Goal: Use online tool/utility

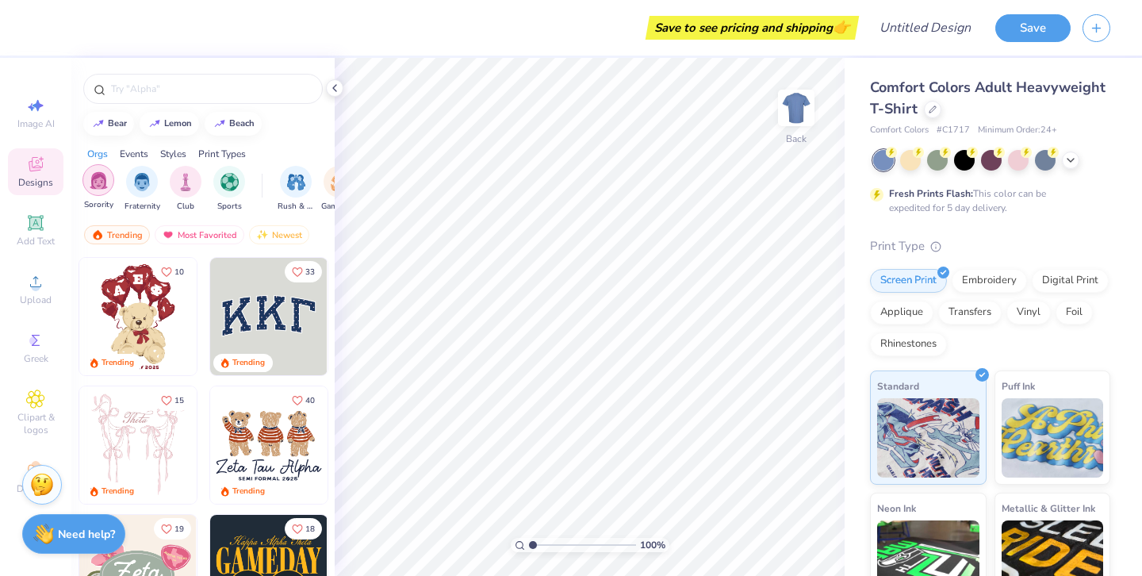
click at [101, 183] on img "filter for Sorority" at bounding box center [99, 180] width 18 height 18
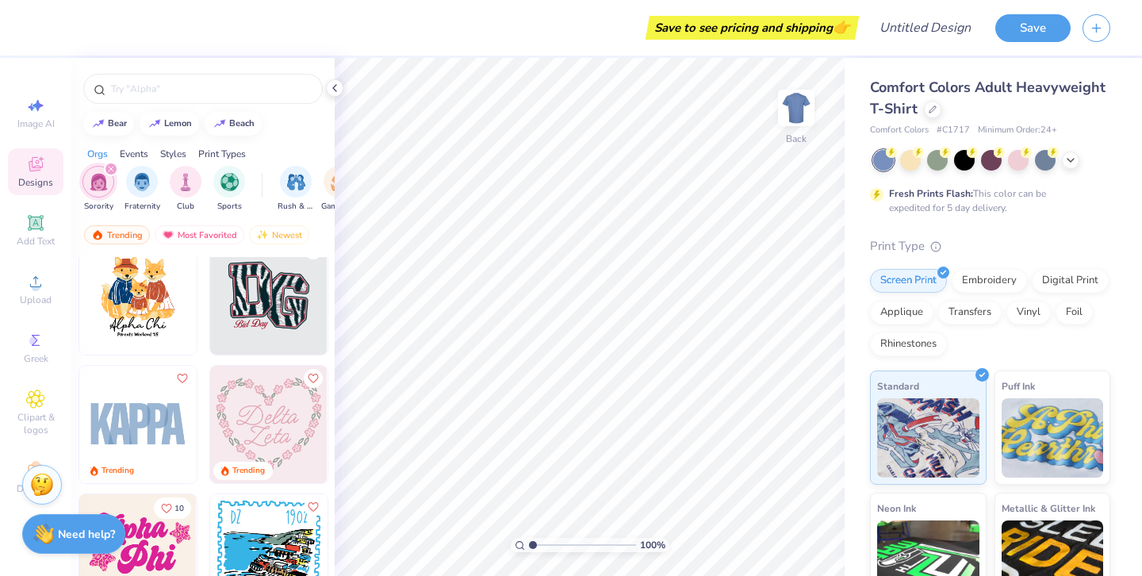
scroll to position [2213, 0]
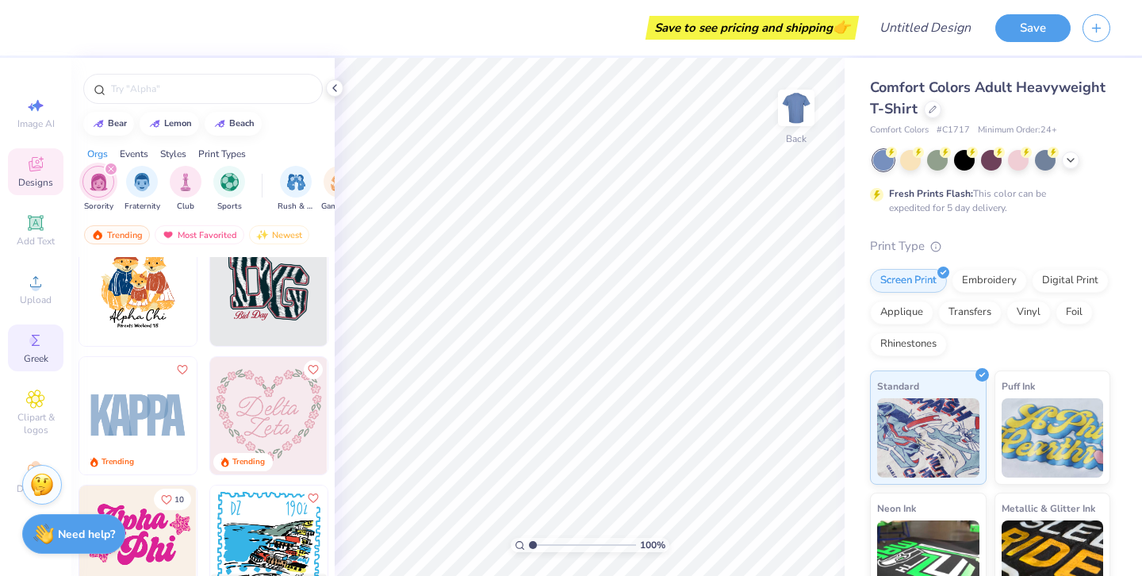
click at [33, 346] on icon at bounding box center [35, 340] width 19 height 19
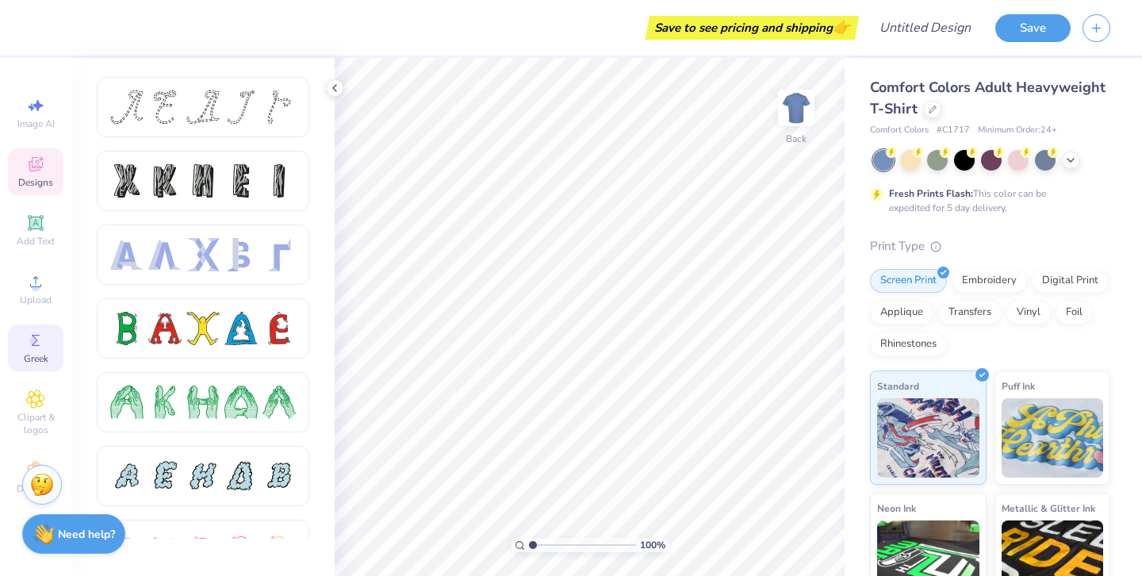
click at [37, 185] on span "Designs" at bounding box center [35, 182] width 35 height 13
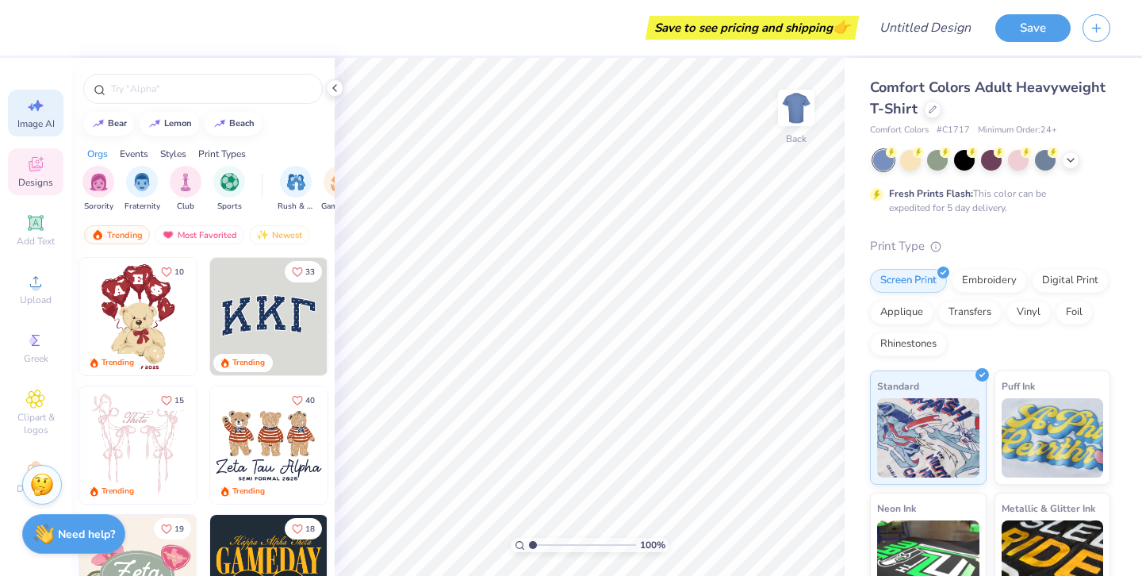
click at [33, 113] on icon at bounding box center [35, 105] width 19 height 19
select select "4"
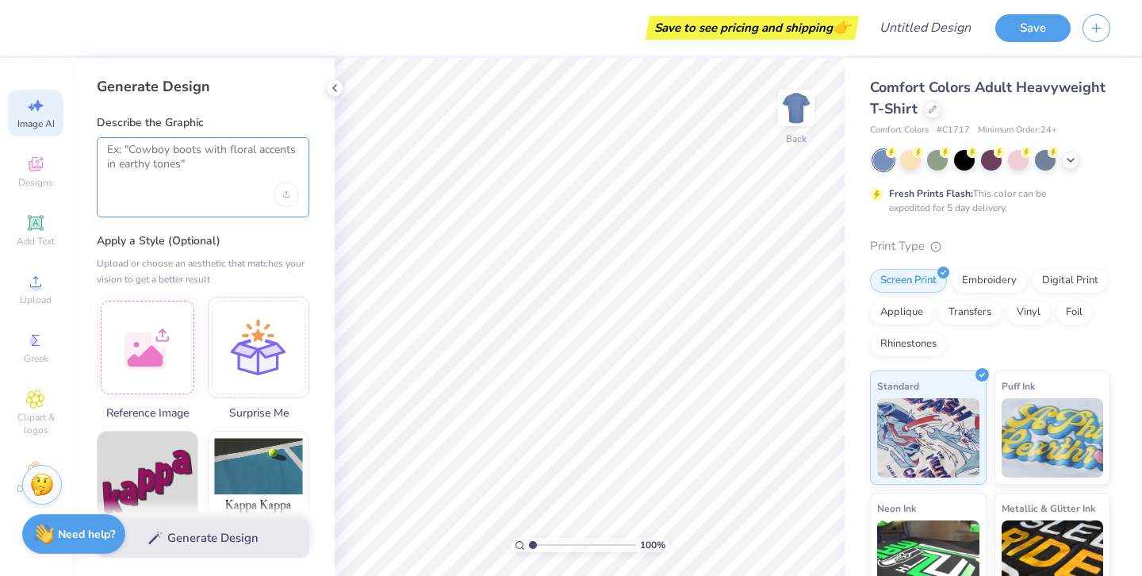
click at [131, 164] on textarea at bounding box center [203, 163] width 192 height 40
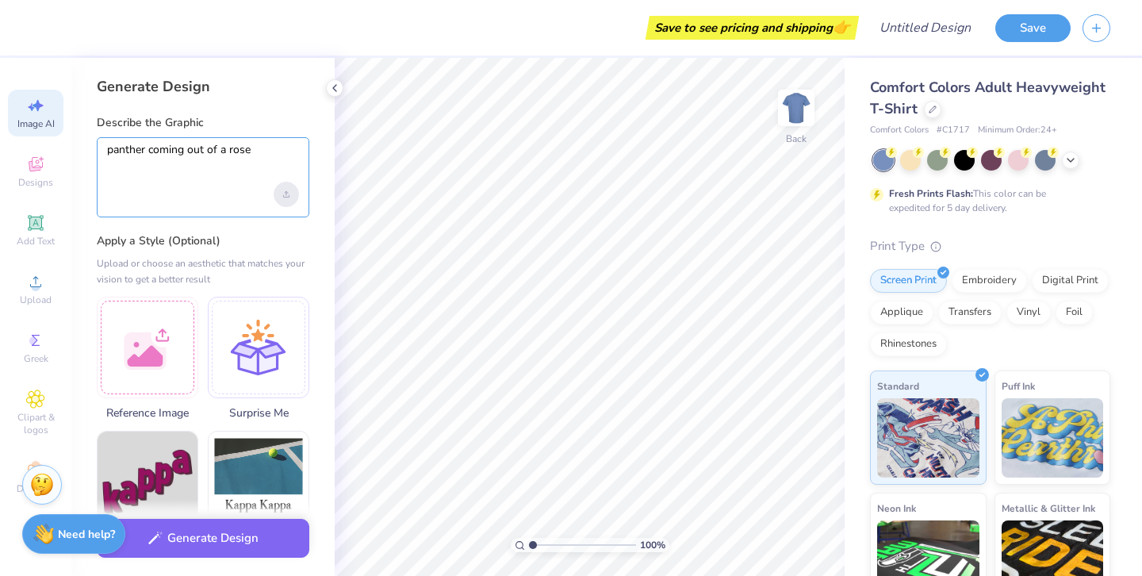
type textarea "panther coming out of a rose"
click at [281, 198] on div "Upload image" at bounding box center [286, 194] width 25 height 25
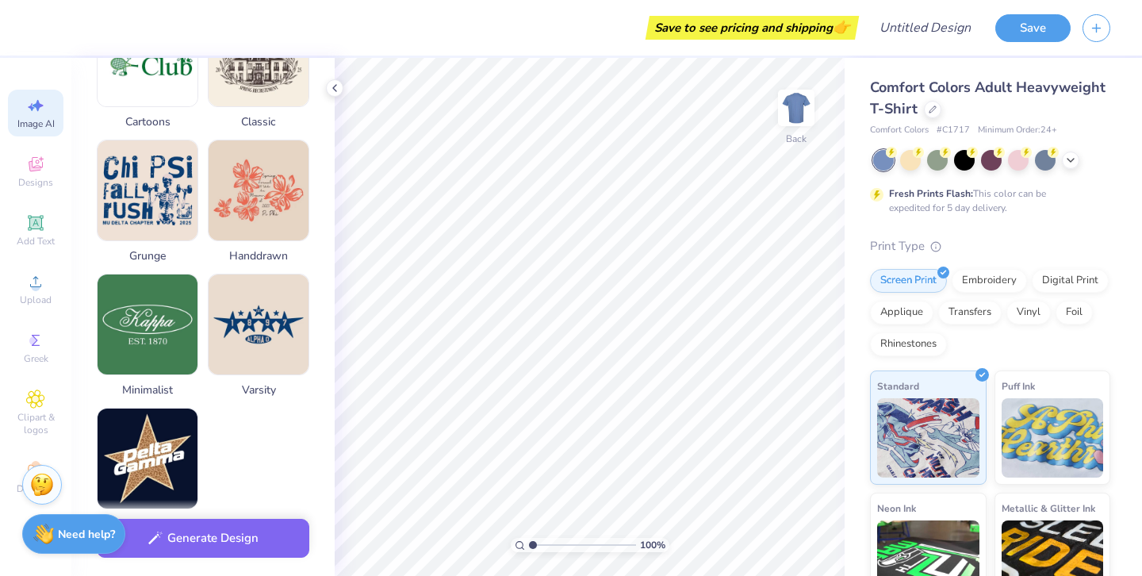
scroll to position [647, 0]
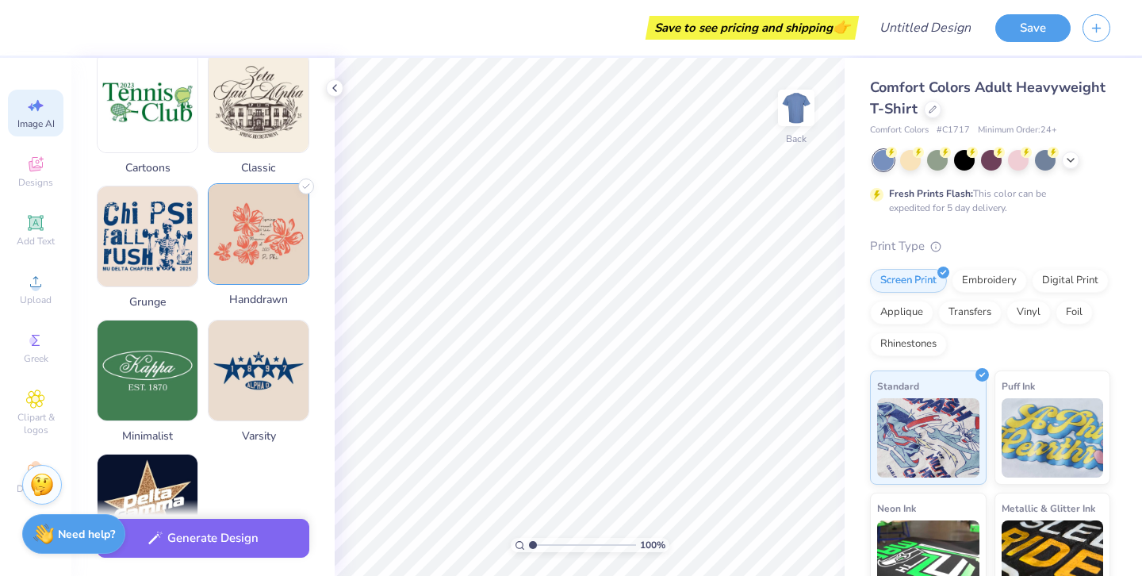
click at [247, 253] on img at bounding box center [259, 234] width 100 height 100
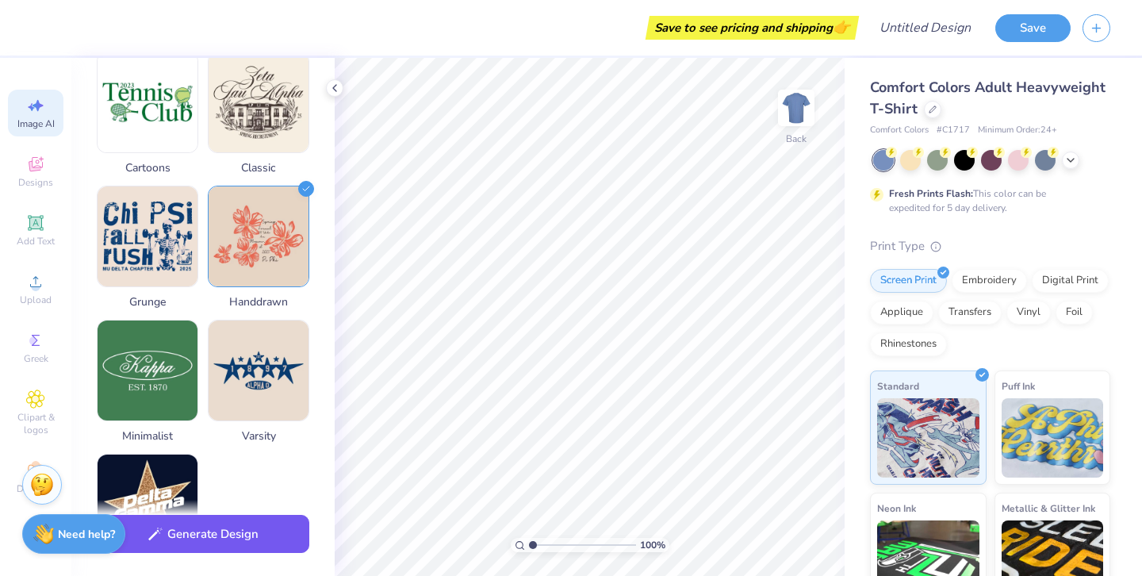
click at [263, 534] on button "Generate Design" at bounding box center [203, 534] width 213 height 39
